Goal: Task Accomplishment & Management: Manage account settings

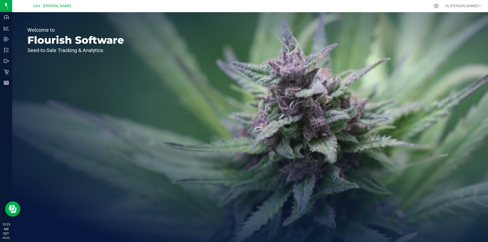
click at [473, 9] on div "Hi, [PERSON_NAME]!" at bounding box center [463, 6] width 40 height 9
click at [474, 5] on span "Hi, [PERSON_NAME]!" at bounding box center [461, 6] width 33 height 4
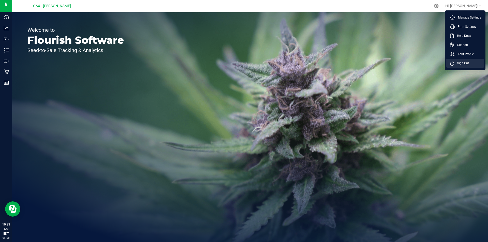
click at [463, 65] on span "Sign Out" at bounding box center [461, 63] width 15 height 5
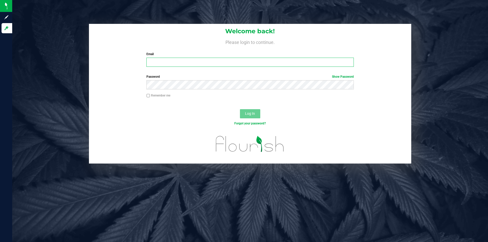
click at [209, 65] on input "Email" at bounding box center [249, 62] width 207 height 9
type input "[EMAIL_ADDRESS][DOMAIN_NAME]"
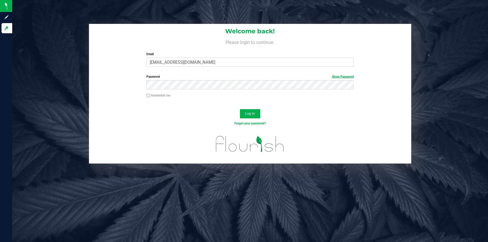
click at [334, 77] on link "Show Password" at bounding box center [343, 77] width 22 height 4
click at [249, 113] on span "Log In" at bounding box center [250, 114] width 10 height 4
